Goal: Task Accomplishment & Management: Use online tool/utility

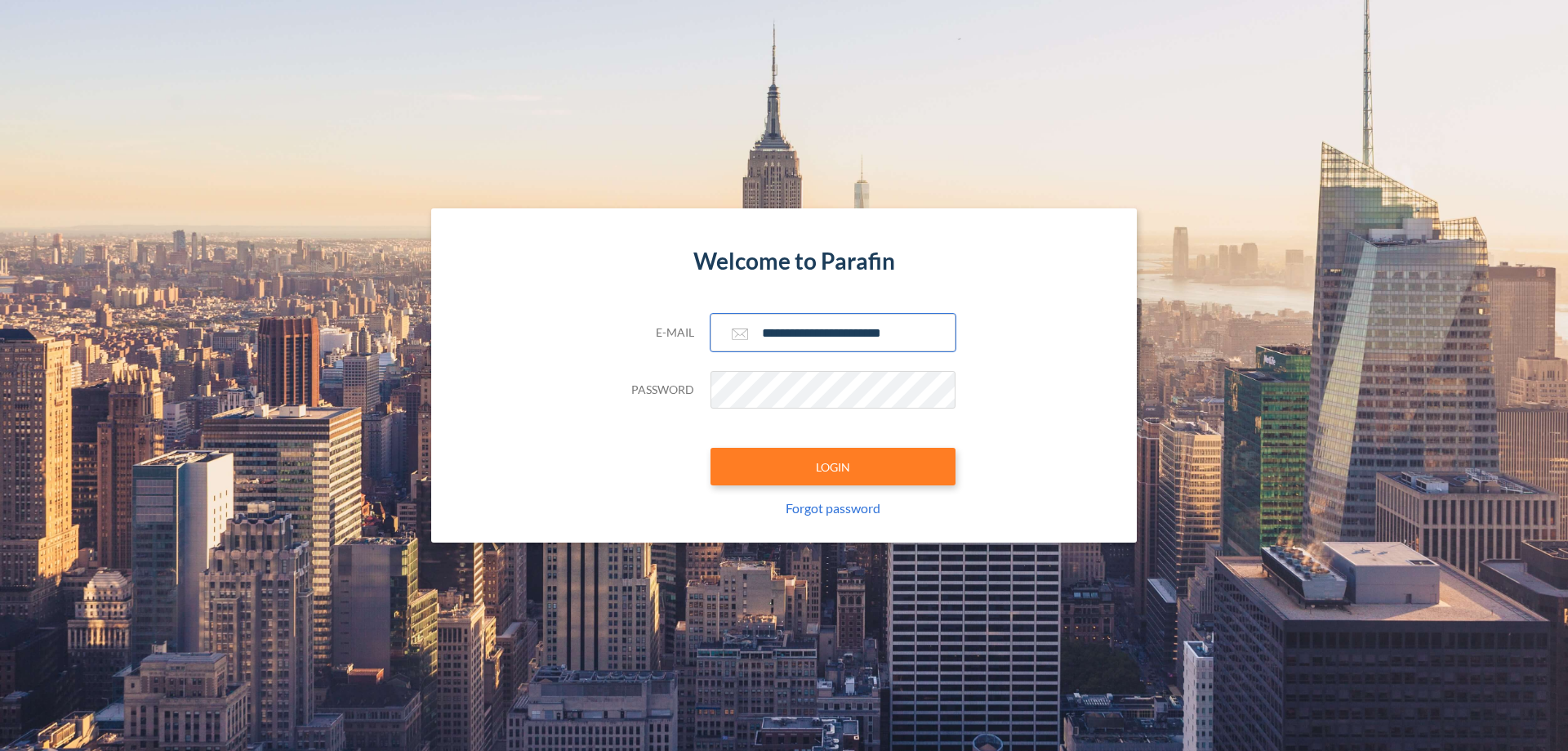
type input "**********"
click at [833, 467] on button "LOGIN" at bounding box center [833, 466] width 245 height 38
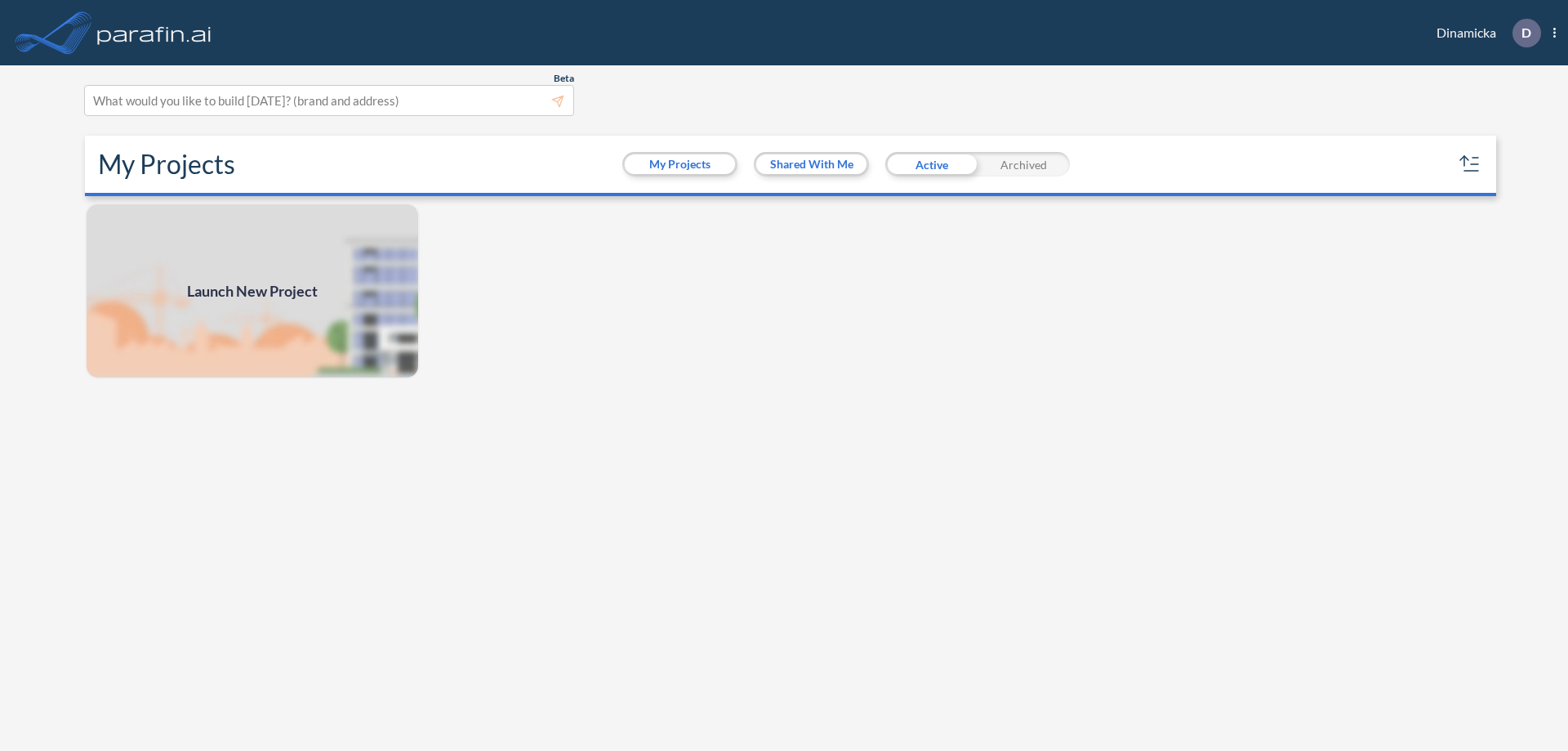
scroll to position [4, 0]
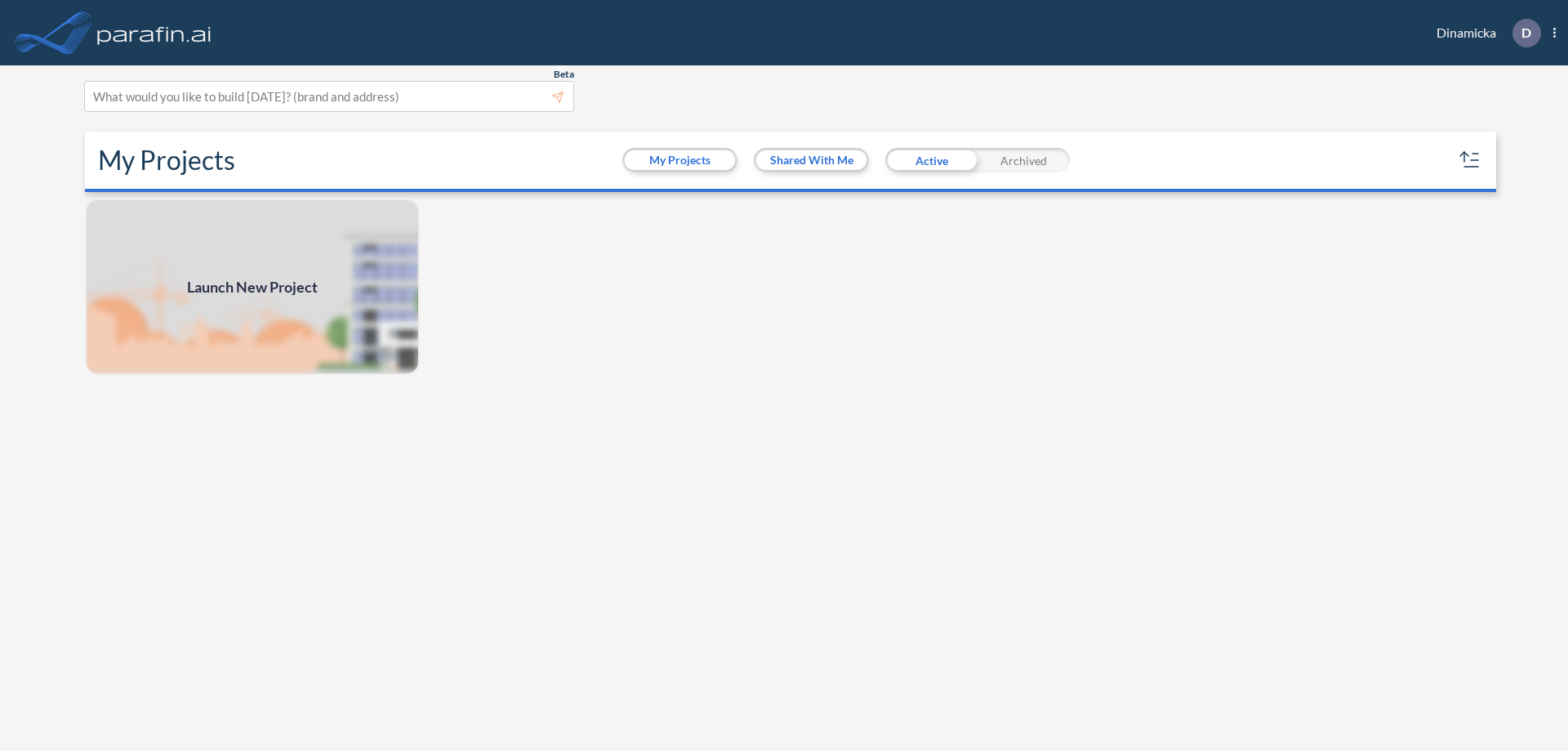
click at [252, 287] on span "Launch New Project" at bounding box center [252, 287] width 131 height 22
